Goal: Transaction & Acquisition: Book appointment/travel/reservation

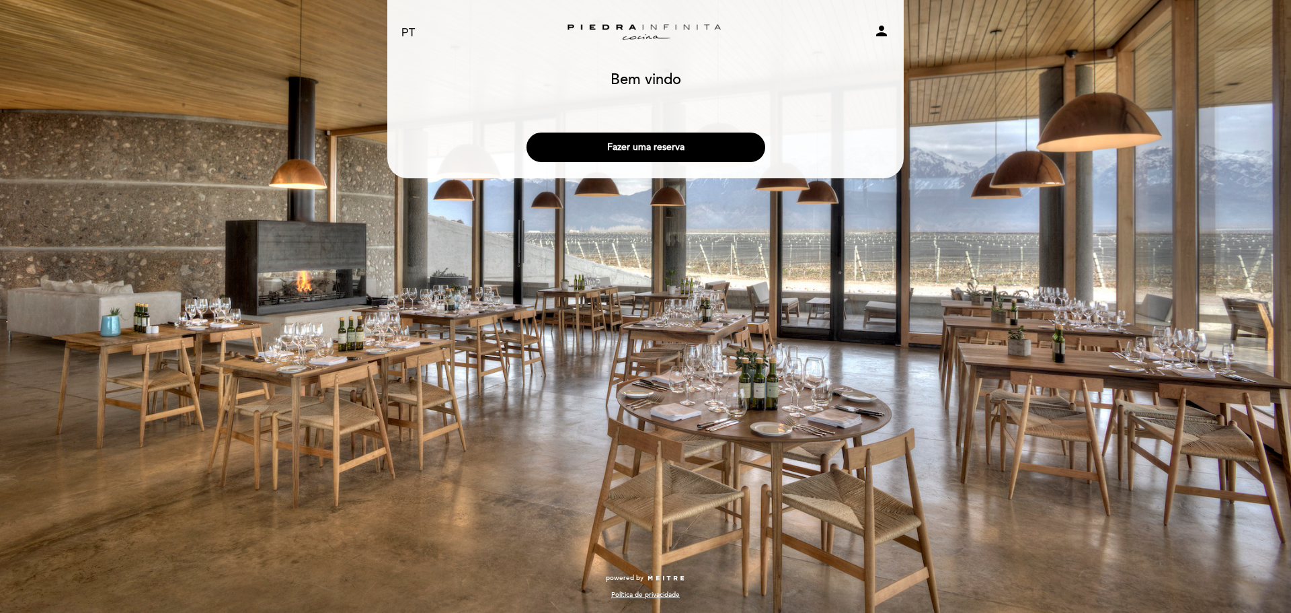
select select "pt"
click at [686, 139] on button "Fazer uma reserva" at bounding box center [646, 147] width 239 height 30
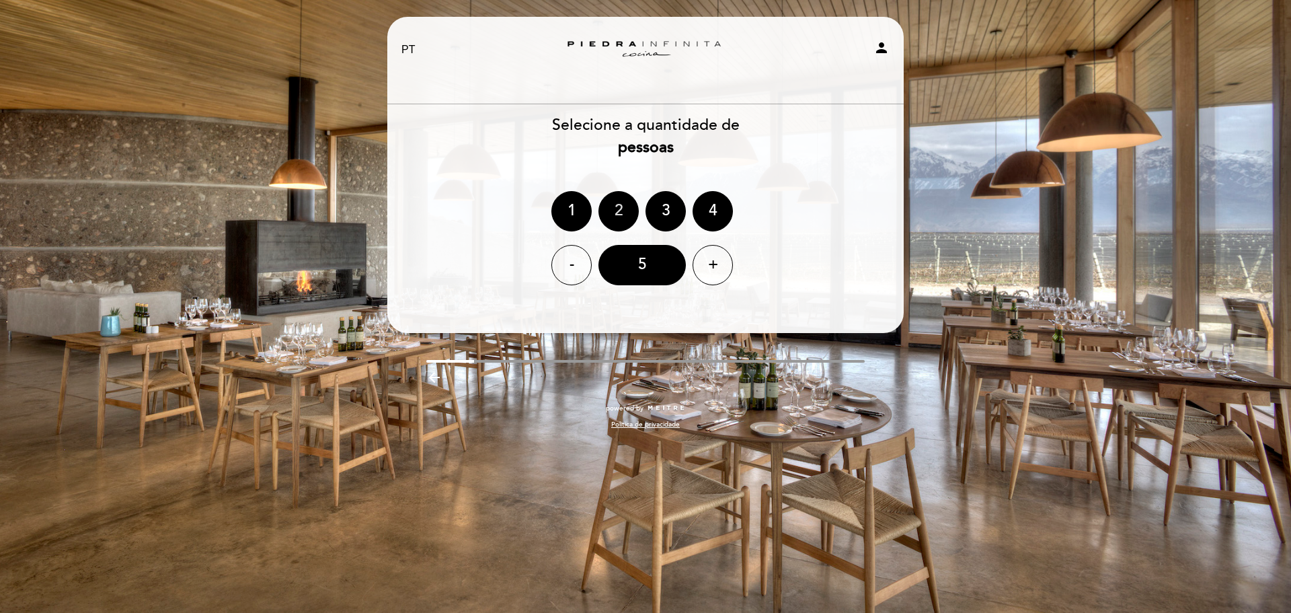
click at [623, 214] on div "2" at bounding box center [618, 211] width 40 height 40
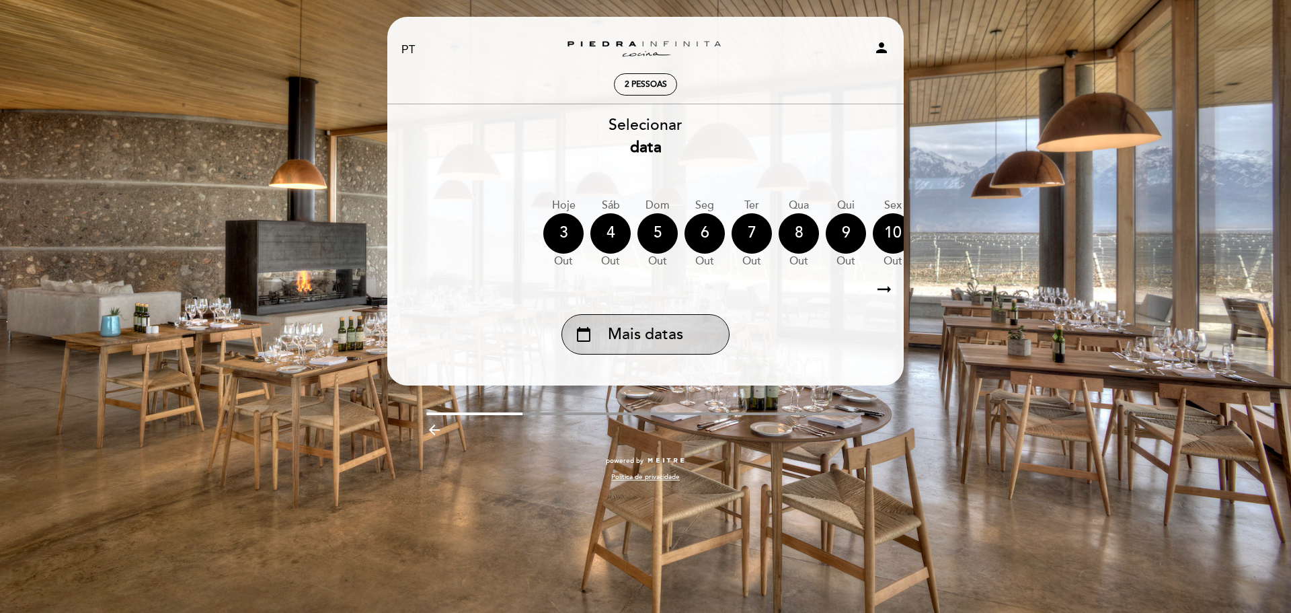
click at [670, 316] on div "calendar_today Mais datas" at bounding box center [646, 334] width 168 height 40
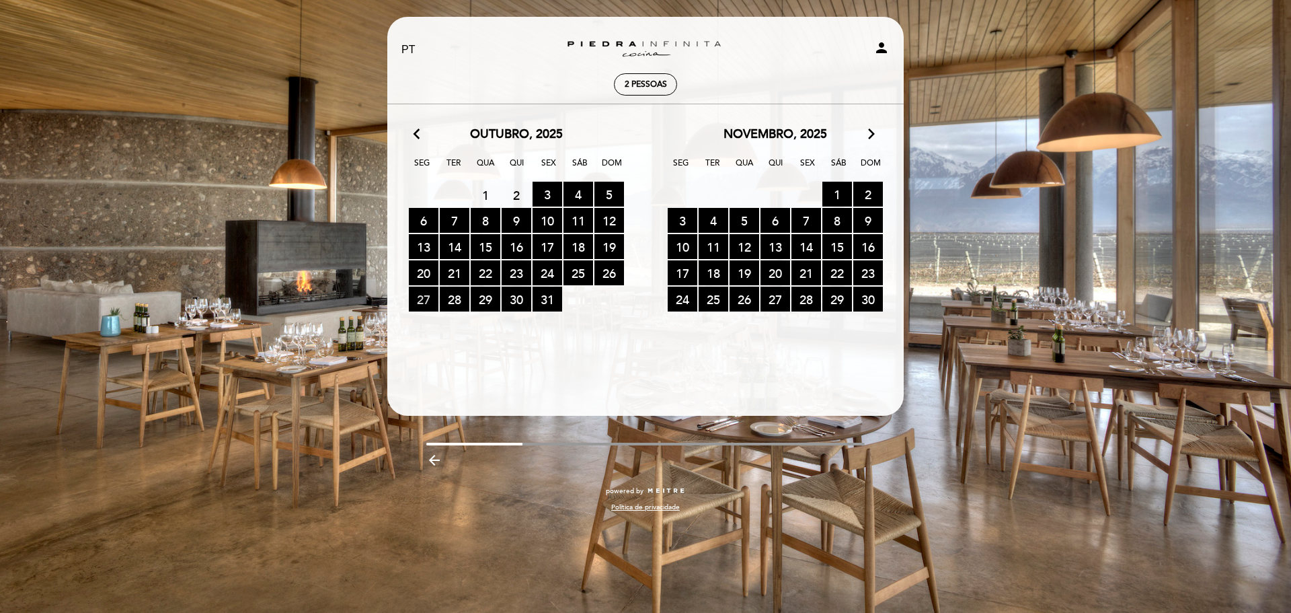
click at [428, 299] on span "27 RESERVAS DISPONÍVEIS" at bounding box center [424, 298] width 30 height 25
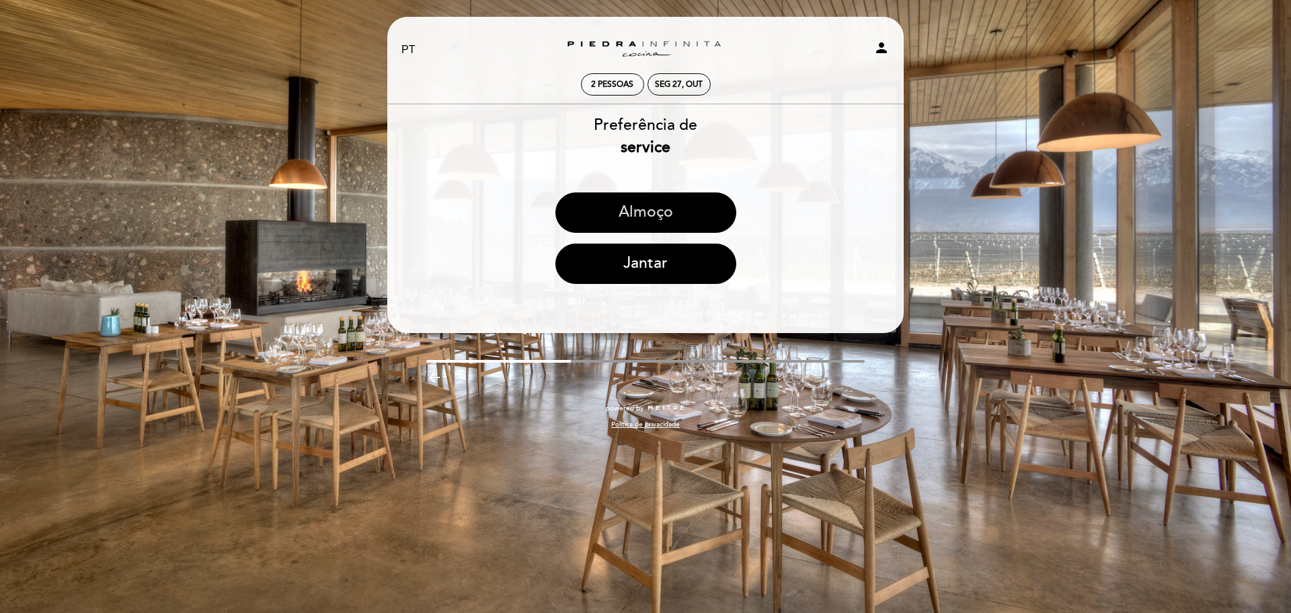
click at [701, 202] on button "Almoço" at bounding box center [645, 212] width 181 height 40
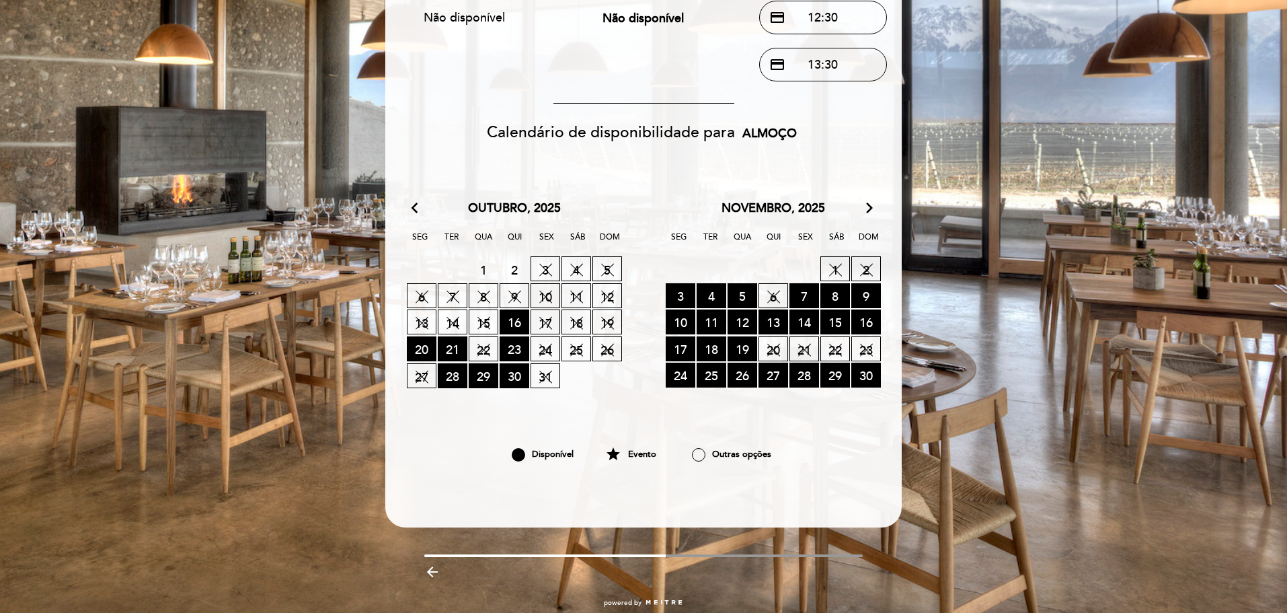
scroll to position [215, 0]
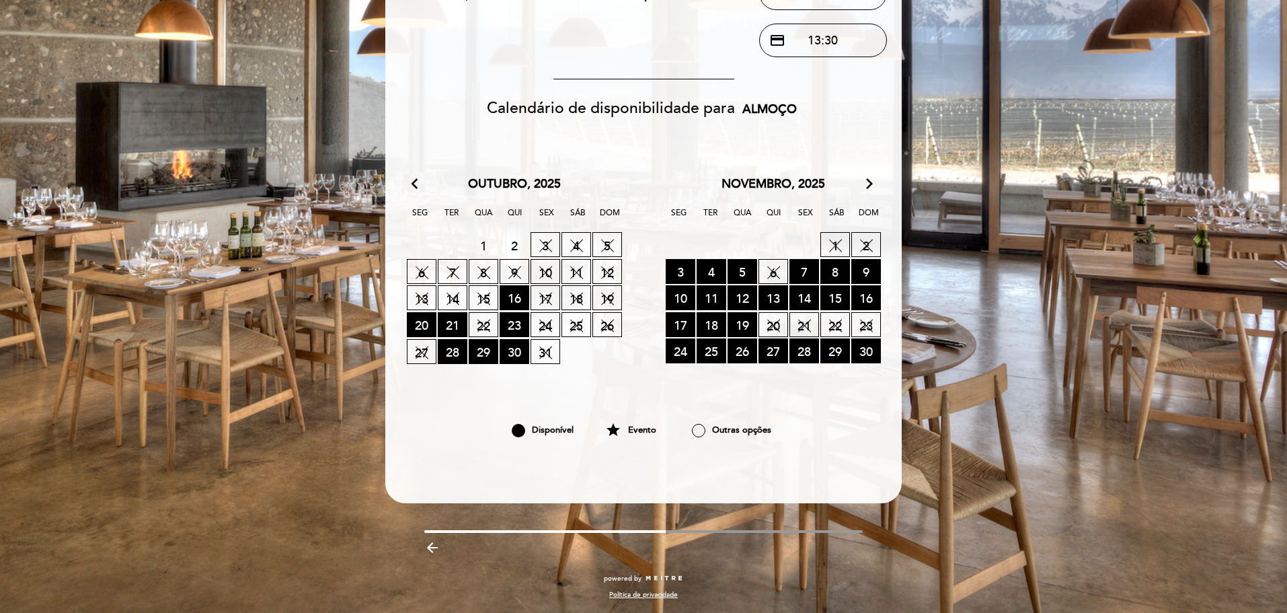
click at [414, 354] on span "27 SEM DISPONIBILIDADE" at bounding box center [422, 351] width 30 height 25
click at [714, 432] on div "Outras opções" at bounding box center [731, 429] width 126 height 23
click at [699, 432] on div at bounding box center [698, 430] width 13 height 13
click at [699, 433] on div at bounding box center [698, 430] width 13 height 13
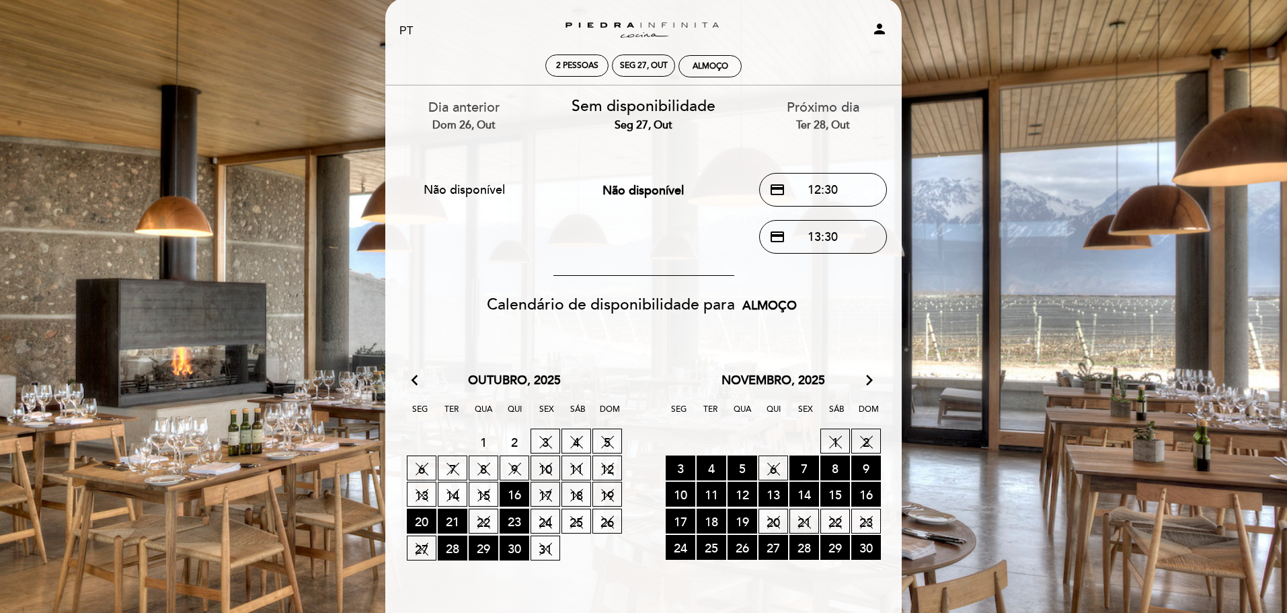
scroll to position [13, 0]
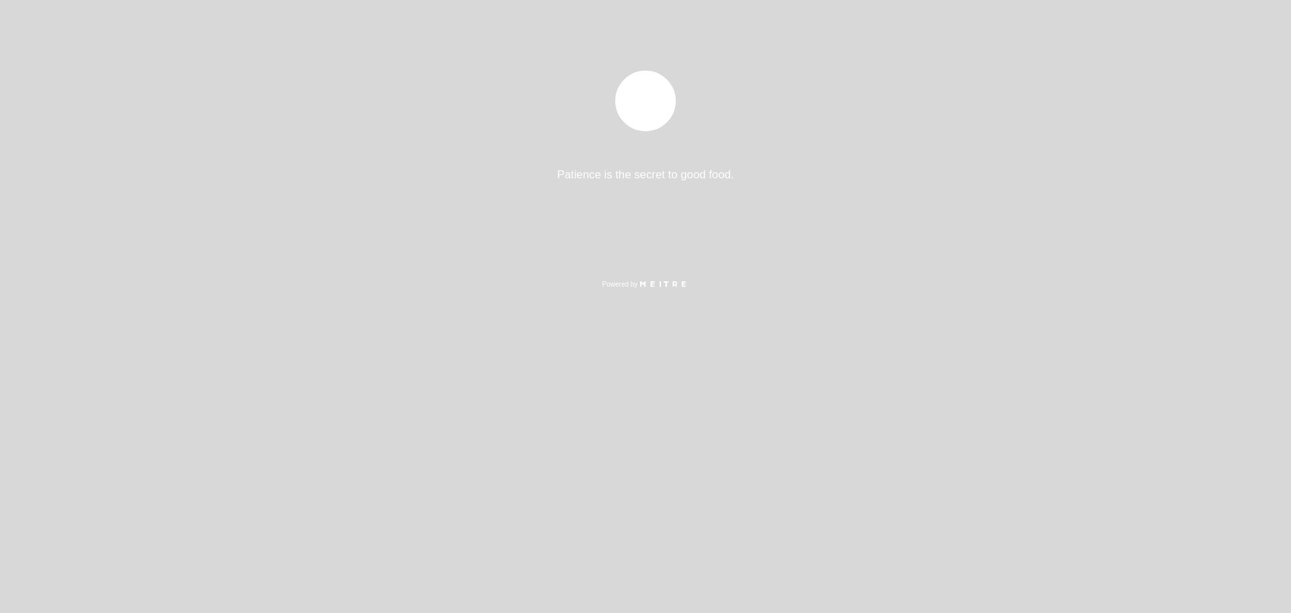
select select "pt"
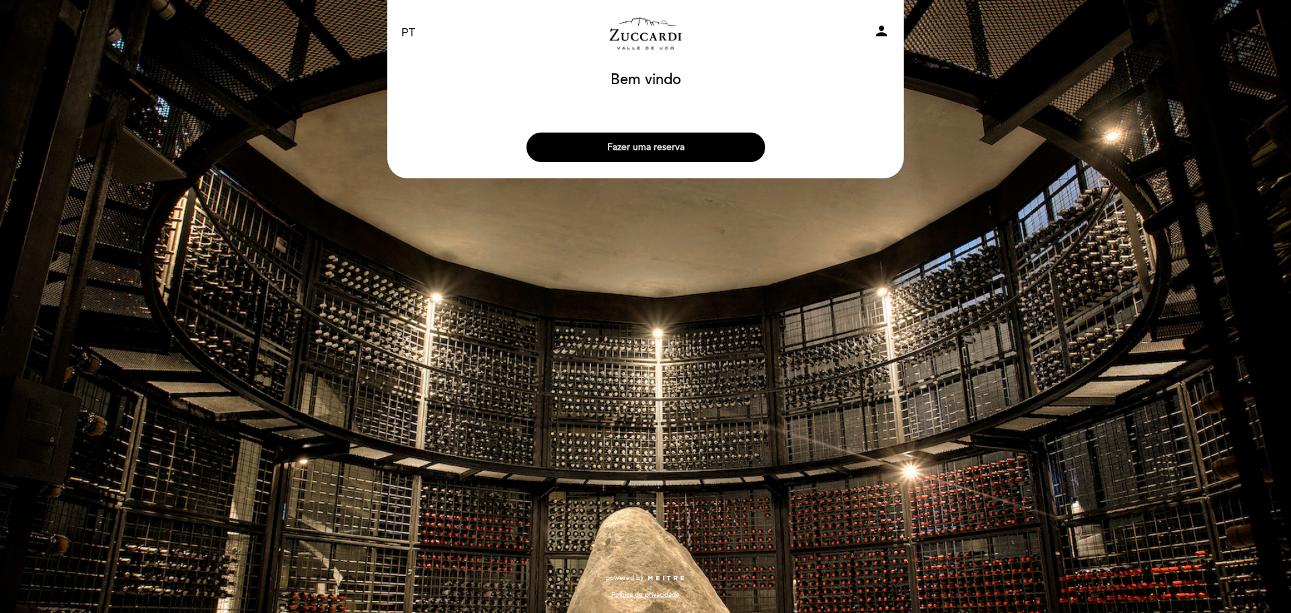
click at [638, 144] on button "Fazer uma reserva" at bounding box center [646, 147] width 239 height 30
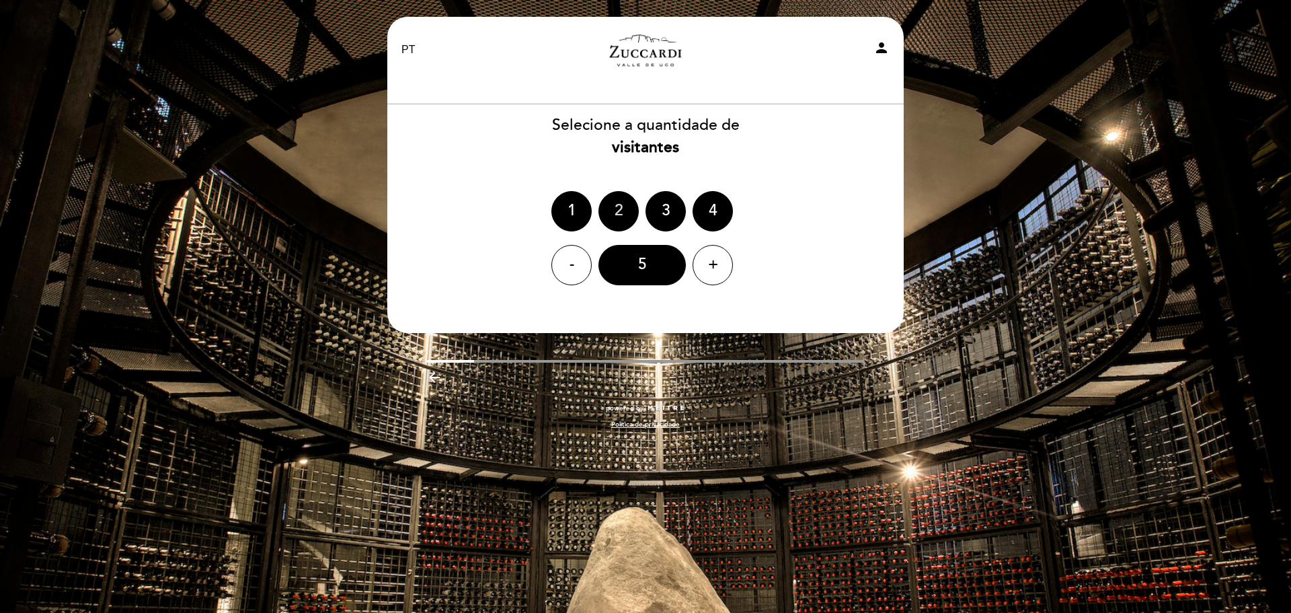
click at [608, 227] on div "2" at bounding box center [618, 211] width 40 height 40
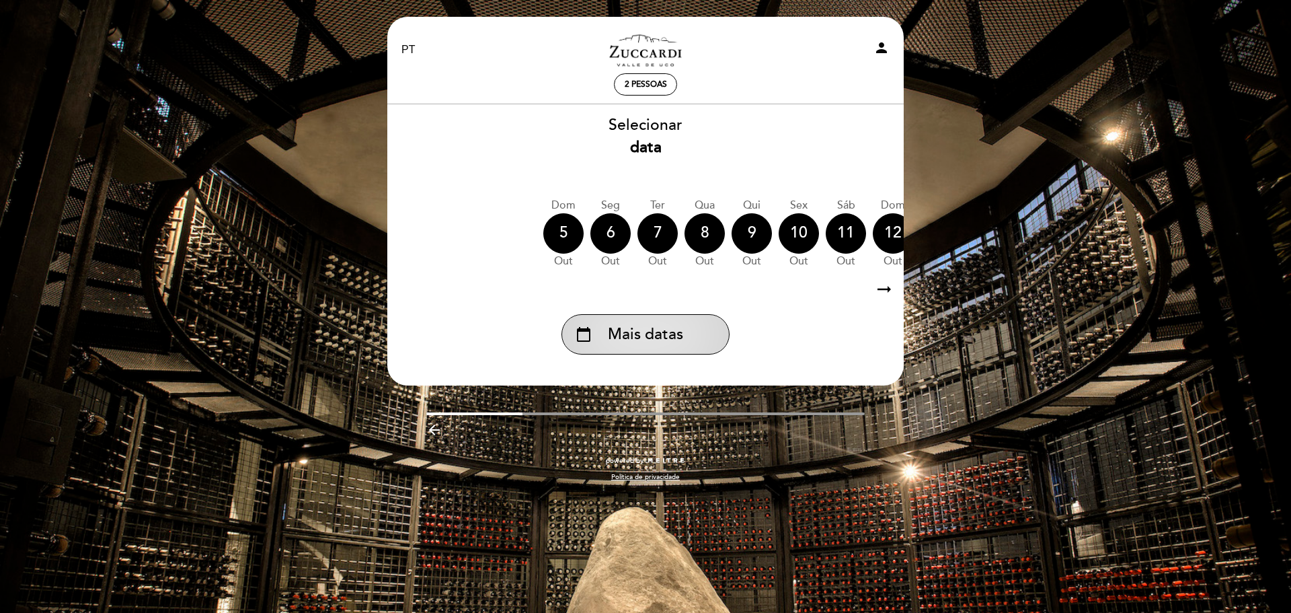
click at [644, 332] on span "Mais datas" at bounding box center [645, 334] width 75 height 22
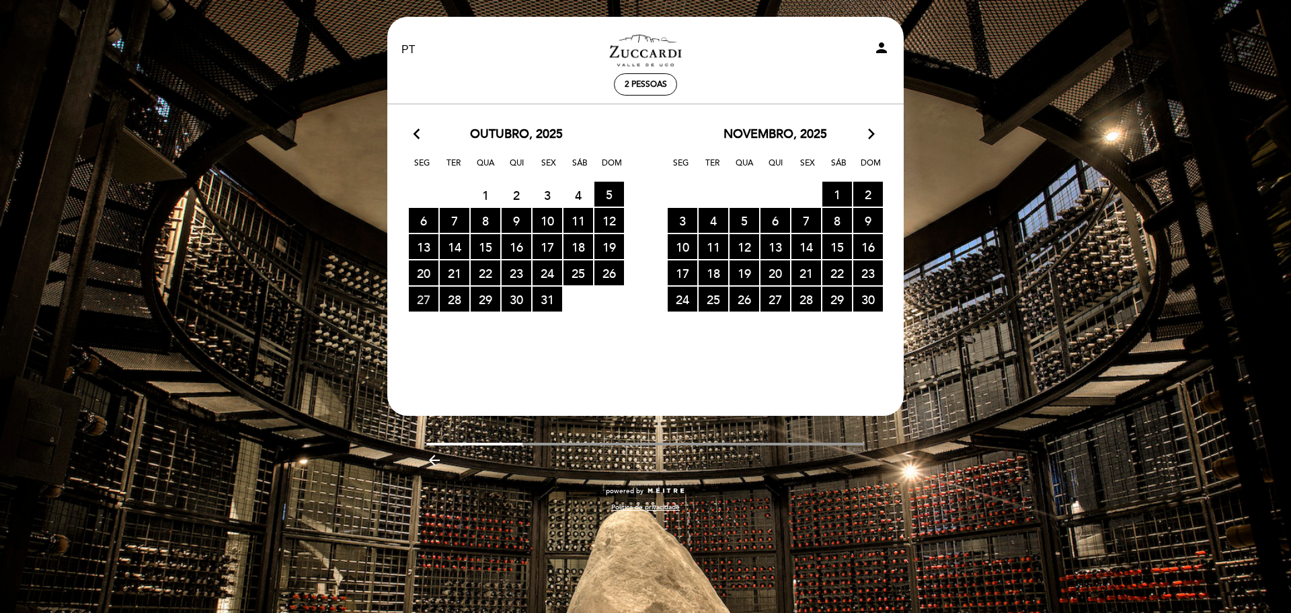
click at [425, 298] on span "27 RESERVAS DISPONÍVEIS" at bounding box center [424, 298] width 30 height 25
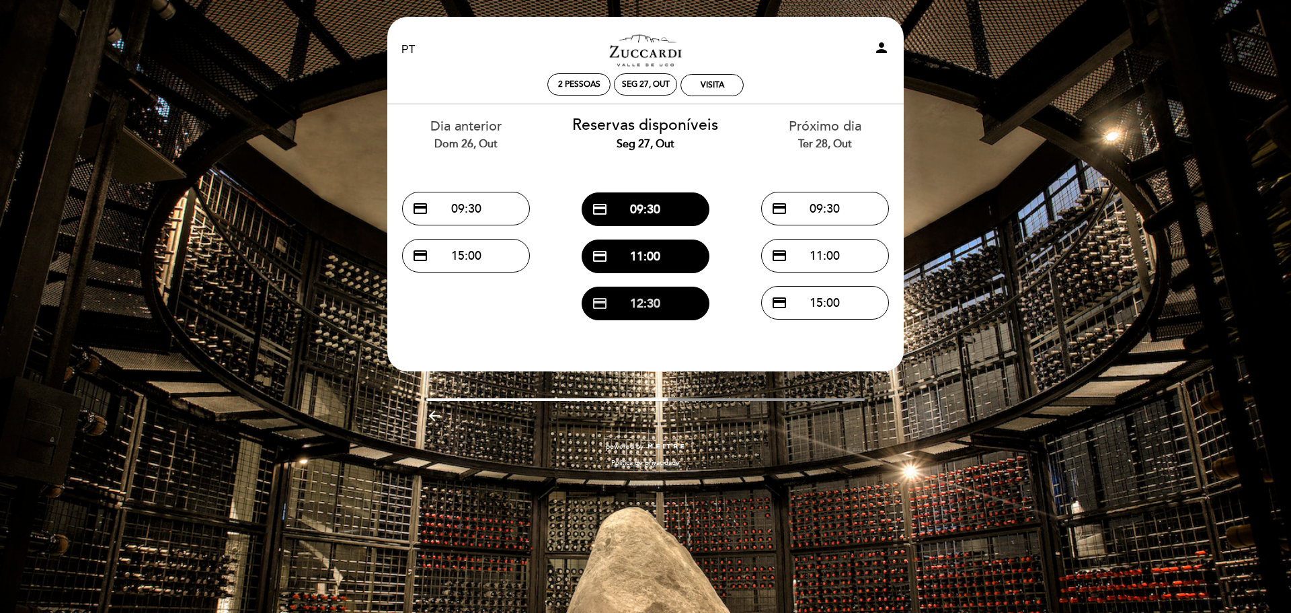
click at [657, 314] on button "credit_card 12:30" at bounding box center [646, 303] width 128 height 34
